Goal: Task Accomplishment & Management: Manage account settings

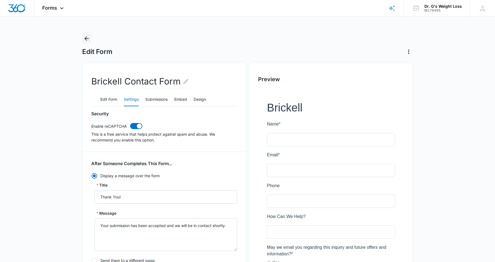
click at [86, 39] on icon "Back" at bounding box center [86, 38] width 4 height 4
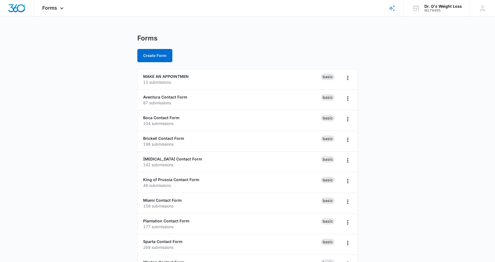
click at [81, 120] on main "Forms Create Form MAKE AN APPOINTMEN 13 submissions Basic Aventura Contact Form…" at bounding box center [247, 199] width 495 height 331
click at [65, 77] on main "Forms Create Form MAKE AN APPOINTMEN 13 submissions Basic Aventura Contact Form…" at bounding box center [247, 199] width 495 height 331
click at [65, 78] on main "Forms Create Form MAKE AN APPOINTMEN 13 submissions Basic Aventura Contact Form…" at bounding box center [247, 199] width 495 height 331
drag, startPoint x: 0, startPoint y: 0, endPoint x: 83, endPoint y: 103, distance: 132.3
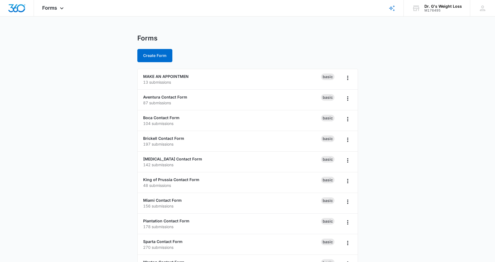
click at [83, 103] on main "Forms Create Form MAKE AN APPOINTMEN 13 submissions Basic Aventura Contact Form…" at bounding box center [247, 199] width 495 height 331
click at [157, 141] on div "Brickell Contact Form 197 submissions" at bounding box center [232, 142] width 178 height 12
click at [163, 139] on link "Brickell Contact Form" at bounding box center [163, 138] width 41 height 5
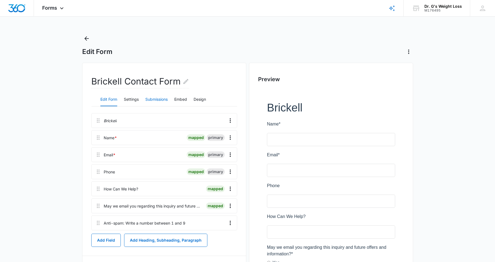
click at [161, 100] on button "Submissions" at bounding box center [156, 99] width 22 height 13
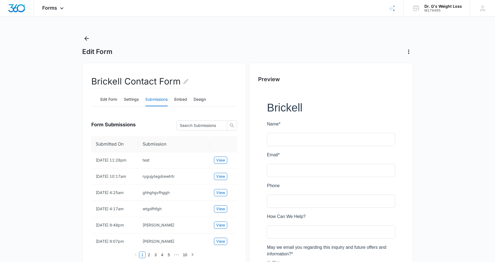
click at [87, 39] on icon "Back" at bounding box center [86, 38] width 7 height 7
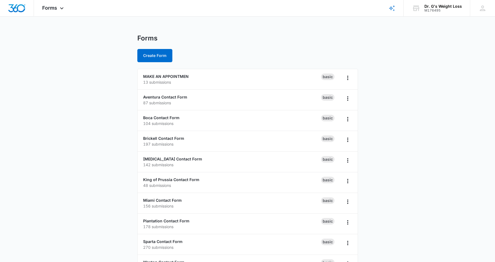
click at [90, 117] on main "Forms Create Form MAKE AN APPOINTMEN 13 submissions Basic Aventura Contact Form…" at bounding box center [247, 199] width 495 height 331
click at [92, 122] on main "Forms Create Form MAKE AN APPOINTMEN 13 submissions Basic Aventura Contact Form…" at bounding box center [247, 199] width 495 height 331
